Goal: Book appointment/travel/reservation

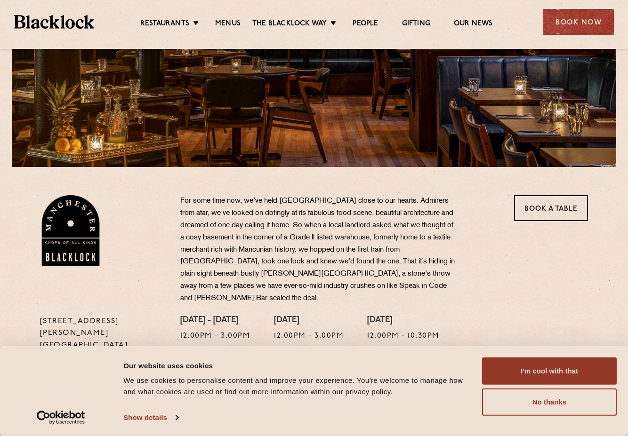
scroll to position [173, 0]
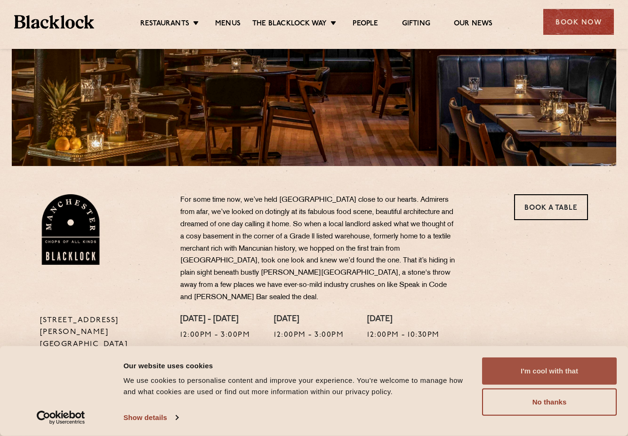
click at [524, 370] on button "I'm cool with that" at bounding box center [549, 371] width 135 height 27
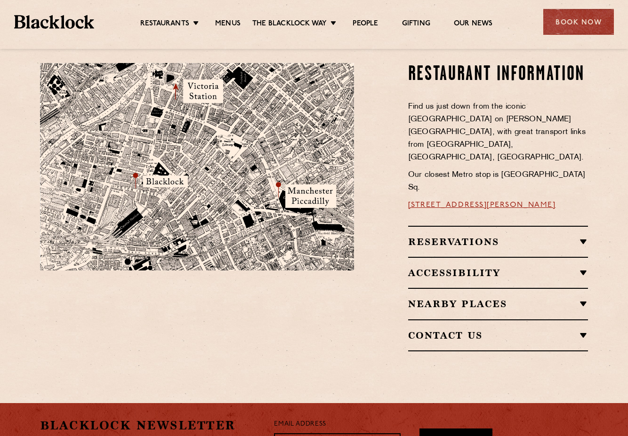
scroll to position [0, 0]
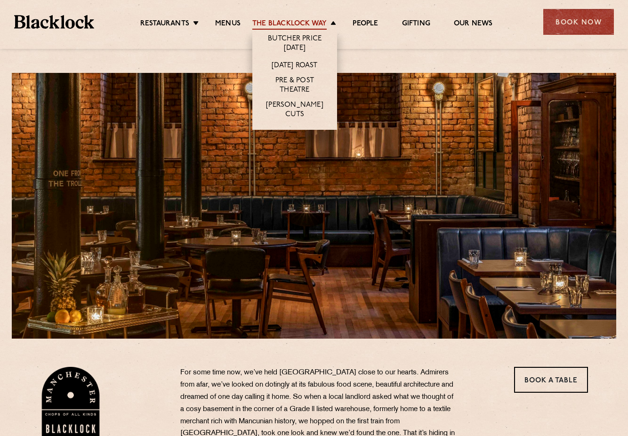
click at [286, 21] on link "The Blacklock Way" at bounding box center [289, 24] width 74 height 10
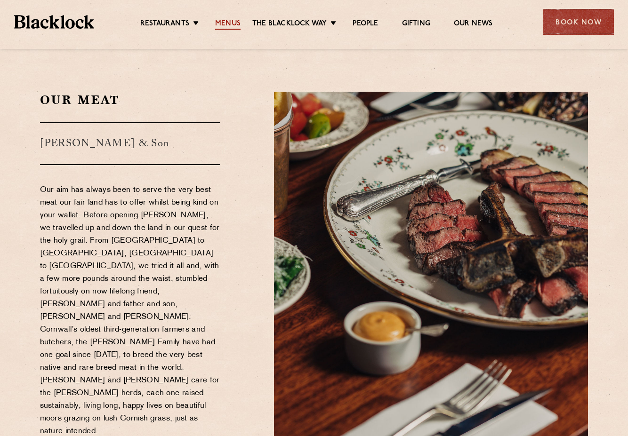
click at [237, 23] on link "Menus" at bounding box center [227, 24] width 25 height 10
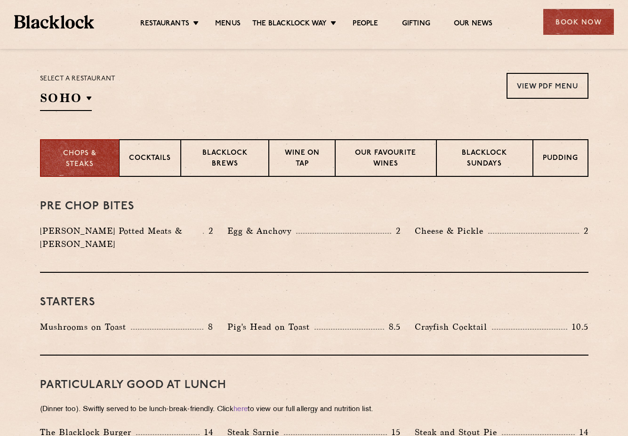
scroll to position [296, 0]
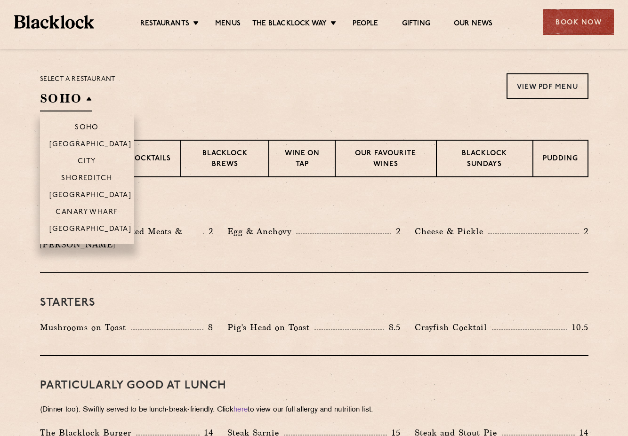
click at [89, 97] on h2 "SOHO" at bounding box center [66, 100] width 52 height 21
click at [89, 228] on p "[GEOGRAPHIC_DATA]" at bounding box center [90, 230] width 82 height 9
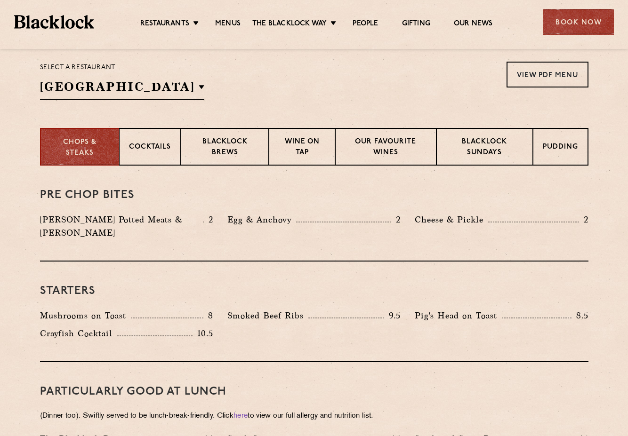
scroll to position [248, 0]
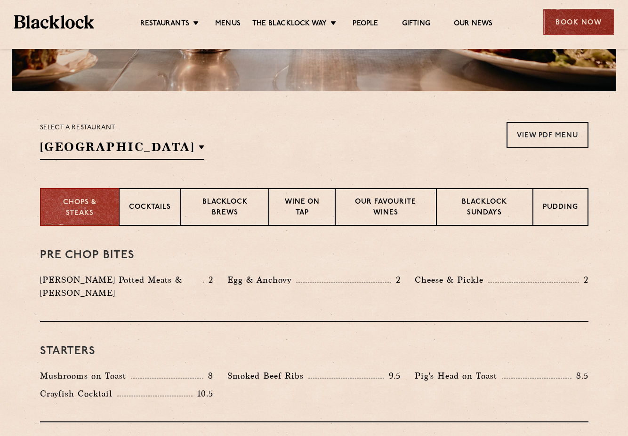
click at [589, 17] on div "Book Now" at bounding box center [578, 22] width 71 height 26
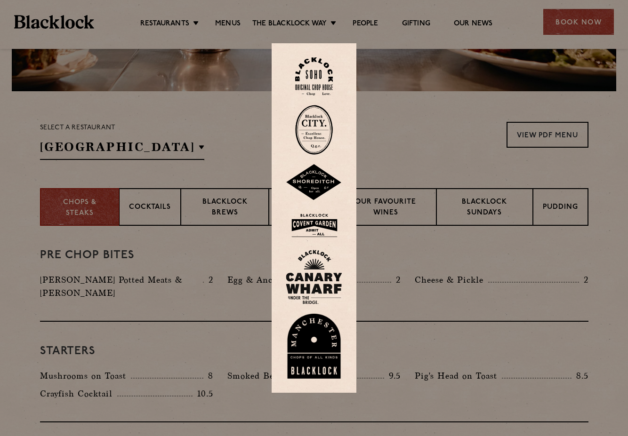
click at [329, 352] on img at bounding box center [314, 346] width 57 height 65
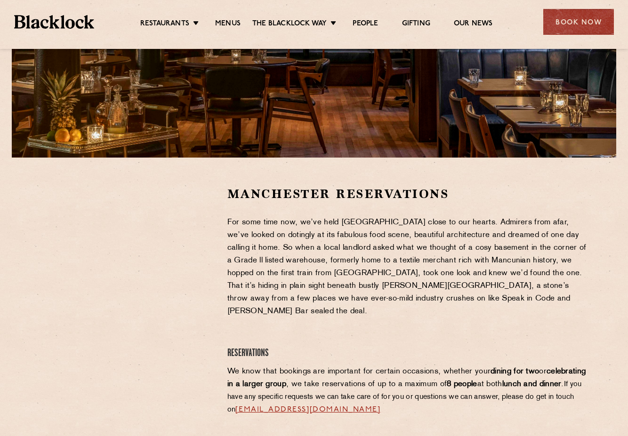
scroll to position [187, 0]
